Goal: Task Accomplishment & Management: Use online tool/utility

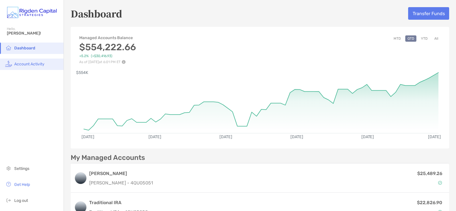
click at [25, 67] on li "Account Activity" at bounding box center [32, 63] width 64 height 11
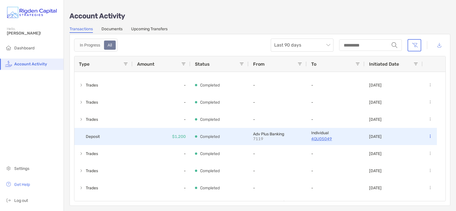
scroll to position [48, 0]
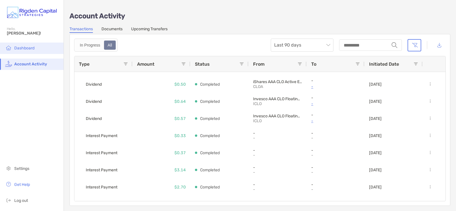
click at [21, 43] on li "Dashboard" at bounding box center [32, 48] width 64 height 11
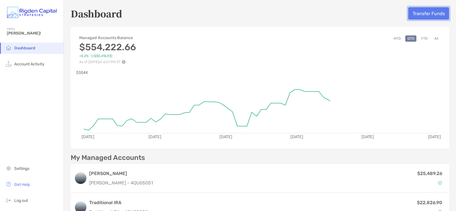
click at [421, 13] on button "Transfer Funds" at bounding box center [428, 13] width 41 height 13
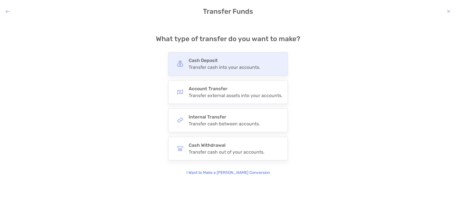
click at [219, 64] on div "Transfer cash into your accounts." at bounding box center [225, 66] width 72 height 5
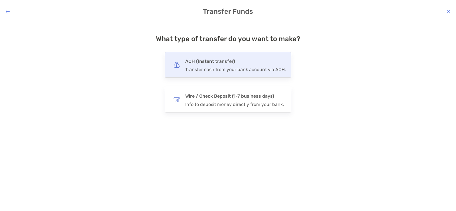
click at [216, 67] on div "Transfer cash from your bank account via ACH." at bounding box center [235, 69] width 101 height 5
click at [0, 0] on input "***" at bounding box center [0, 0] width 0 height 0
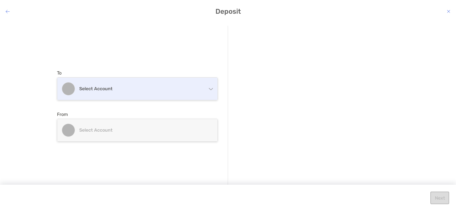
click at [170, 86] on div "Select account" at bounding box center [137, 89] width 160 height 22
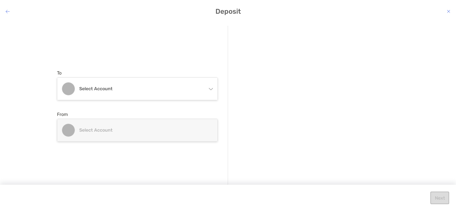
click at [172, 25] on div "To Select account Joint 4QU05053 - Co Owned [PERSON_NAME] [PERSON_NAME] 4QU0505…" at bounding box center [228, 111] width 456 height 181
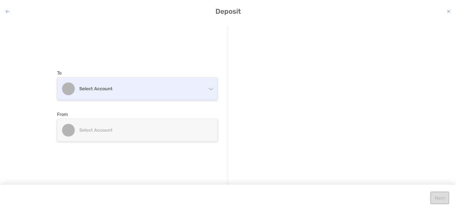
click at [159, 92] on div "Select account" at bounding box center [137, 89] width 160 height 22
